Goal: Find contact information: Find contact information

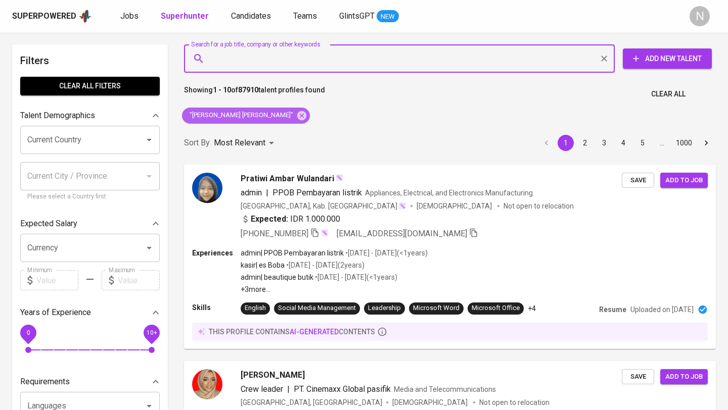
click at [297, 116] on icon at bounding box center [301, 115] width 9 height 9
click at [280, 128] on div "Sort By Most Relevant MOST_RELEVANT 1 2 3 4 5 … 1000" at bounding box center [450, 143] width 544 height 31
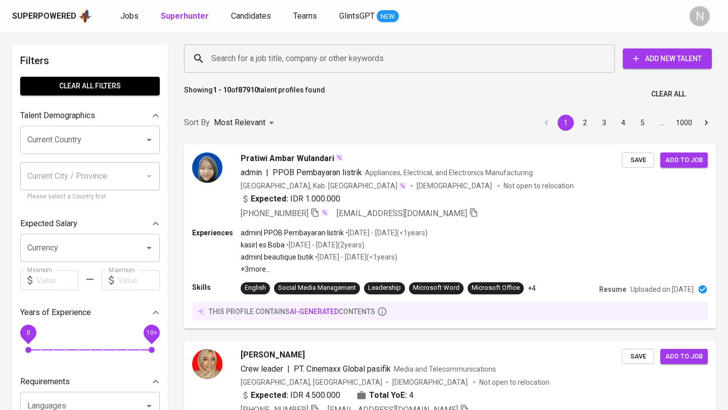
click at [229, 58] on input "Search for a job title, company or other keywords" at bounding box center [402, 58] width 386 height 19
click at [302, 55] on input "Search for a job title, company or other keywords" at bounding box center [402, 58] width 386 height 19
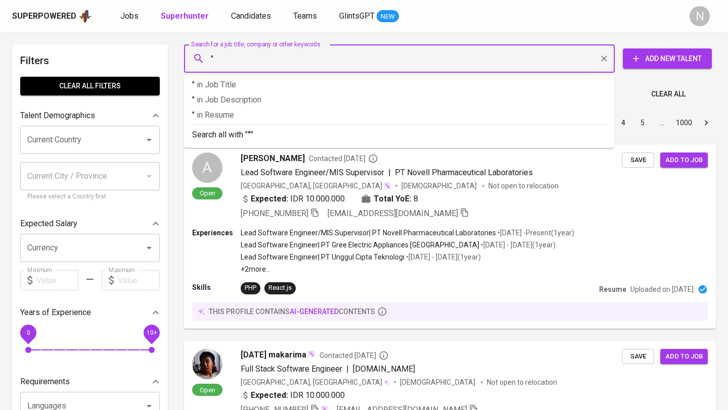
paste input "[PERSON_NAME]"
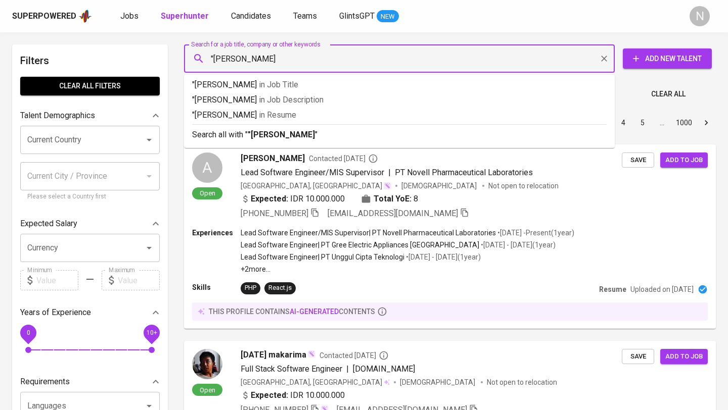
type input ""[PERSON_NAME]""
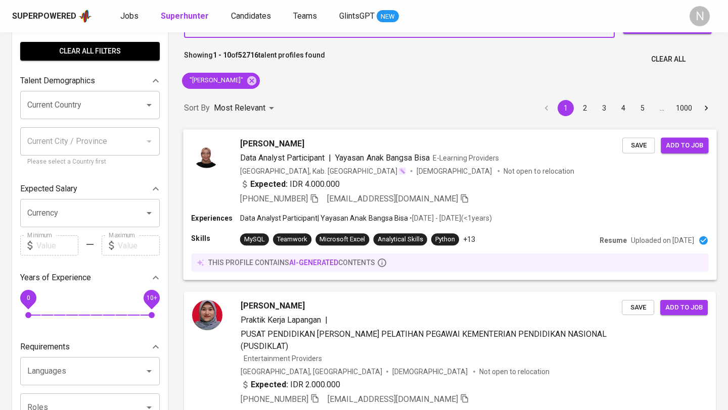
scroll to position [42, 0]
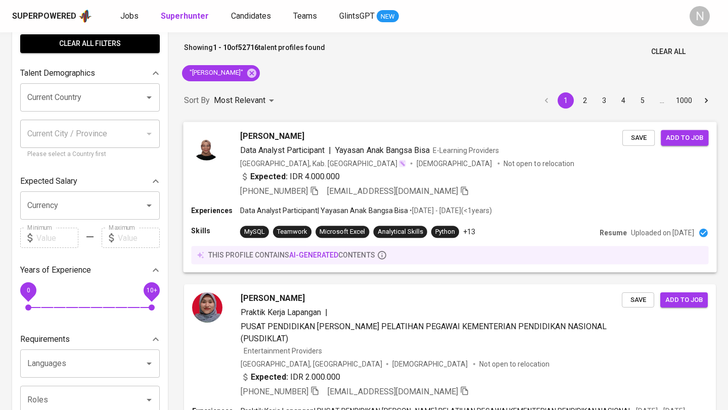
click at [486, 190] on div "[PHONE_NUMBER] [EMAIL_ADDRESS][DOMAIN_NAME]" at bounding box center [431, 191] width 382 height 12
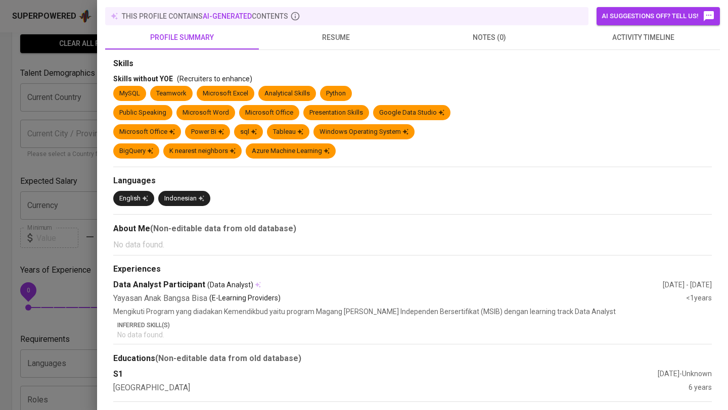
scroll to position [0, 0]
